Goal: Register for event/course

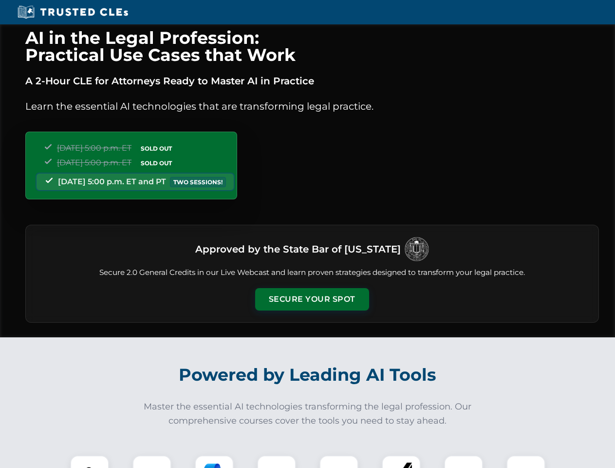
click at [312, 299] on button "Secure Your Spot" at bounding box center [312, 299] width 114 height 22
click at [90, 461] on img at bounding box center [89, 474] width 28 height 28
click at [152, 461] on div at bounding box center [151, 474] width 39 height 39
click at [214, 461] on div at bounding box center [214, 474] width 39 height 39
